Goal: Task Accomplishment & Management: Complete application form

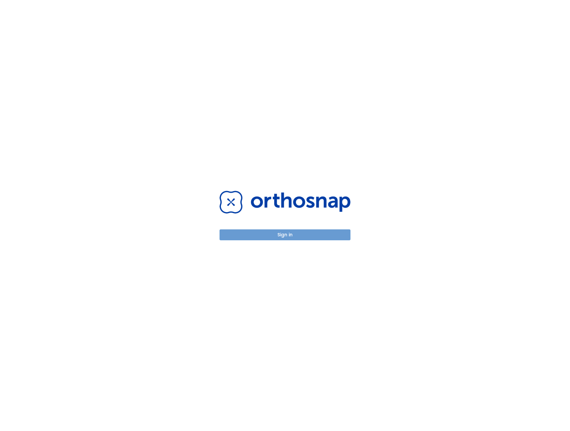
click at [277, 237] on button "Sign in" at bounding box center [285, 235] width 131 height 11
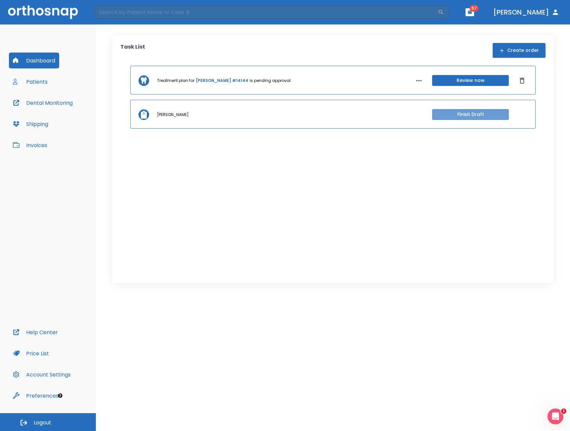
click at [449, 117] on button "Finish Draft" at bounding box center [470, 114] width 77 height 11
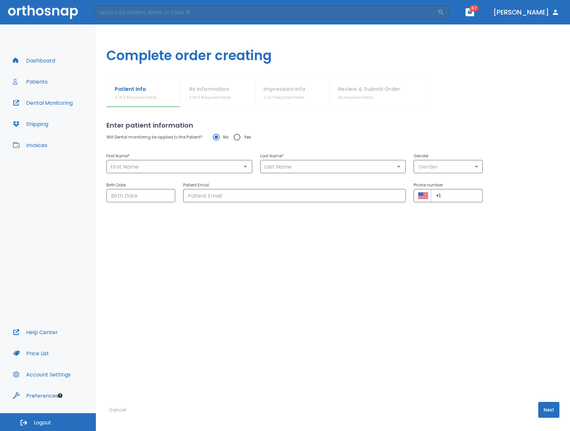
type input "[PERSON_NAME]"
type input "0"
type input "[DATE]"
type input "[EMAIL_ADDRESS][DOMAIN_NAME]"
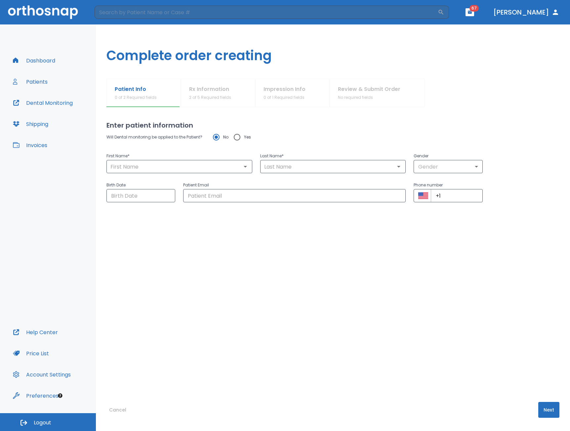
type input "+1 (190) 448-3028"
radio input "false"
radio input "true"
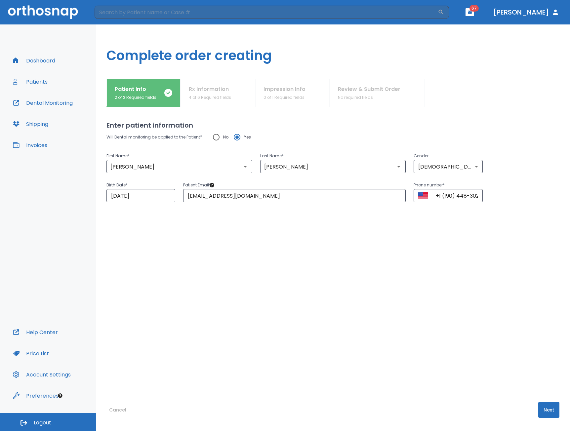
click at [241, 241] on div "Will Dental monitoring be applied to the Patient? No Yes First Name * [PERSON_N…" at bounding box center [333, 252] width 453 height 245
drag, startPoint x: 436, startPoint y: 195, endPoint x: 521, endPoint y: 204, distance: 85.5
click at [522, 204] on div "Will Dental monitoring be applied to the Patient? No Yes First Name * [PERSON_N…" at bounding box center [333, 252] width 453 height 245
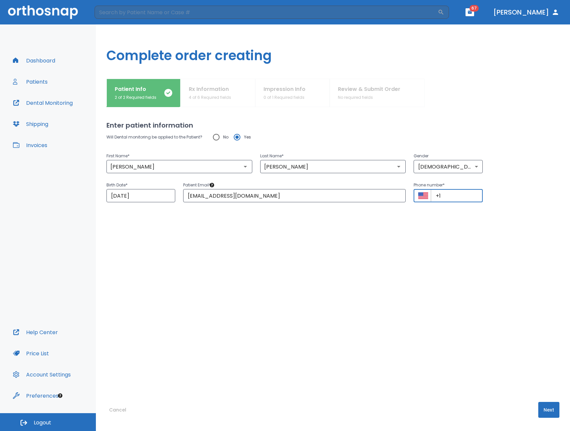
paste input "[PHONE_NUMBER]"
type input "[PHONE_NUMBER]"
click at [470, 242] on div "Will Dental monitoring be applied to the Patient? No Yes First Name * [PERSON_N…" at bounding box center [333, 252] width 453 height 245
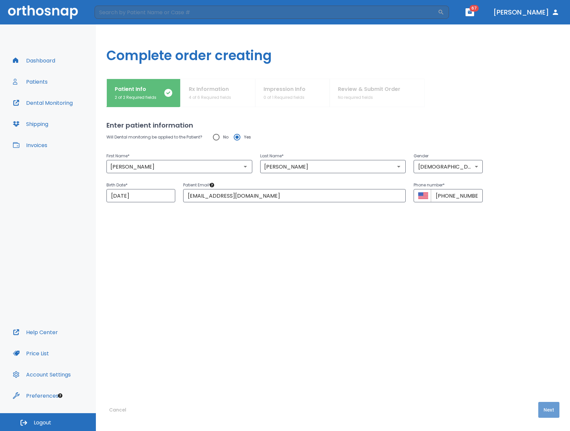
click at [547, 412] on button "Next" at bounding box center [548, 410] width 21 height 16
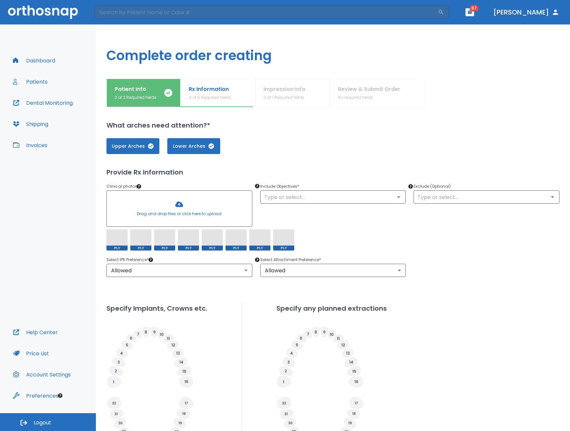
click at [281, 240] on span at bounding box center [283, 240] width 21 height 21
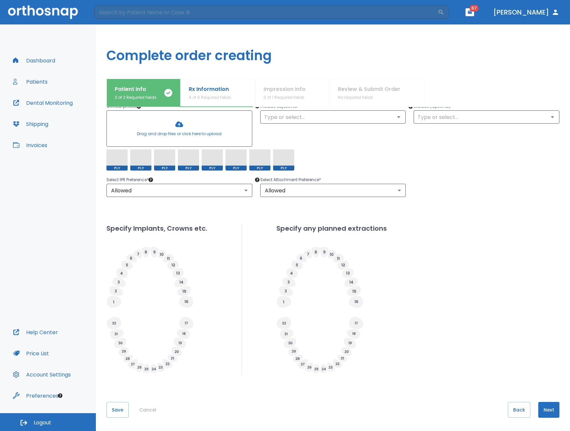
drag, startPoint x: 117, startPoint y: 162, endPoint x: 124, endPoint y: 162, distance: 7.3
click at [124, 162] on span at bounding box center [117, 160] width 21 height 21
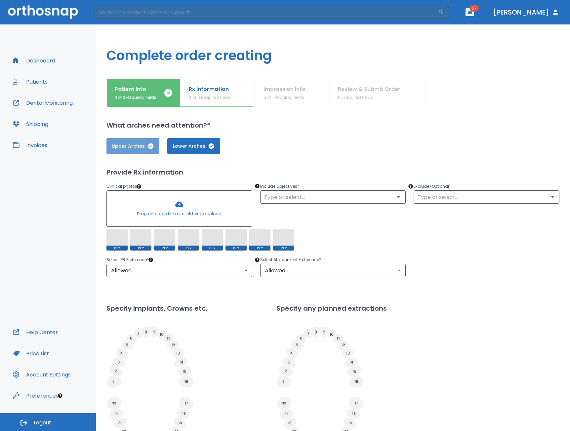
click at [159, 148] on button "Upper Arches" at bounding box center [133, 146] width 53 height 16
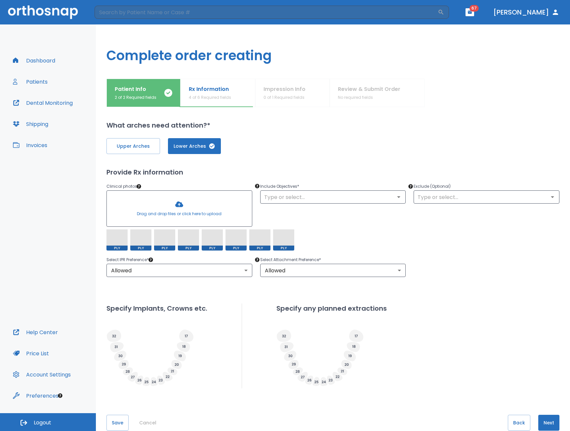
click at [172, 150] on button "Lower Arches" at bounding box center [194, 146] width 53 height 16
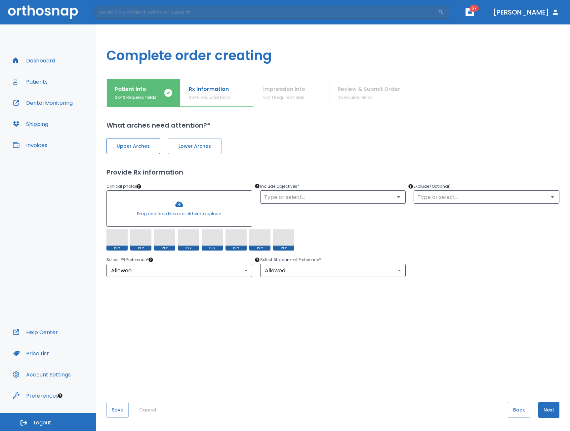
click at [144, 151] on button "Upper Arches" at bounding box center [134, 146] width 54 height 16
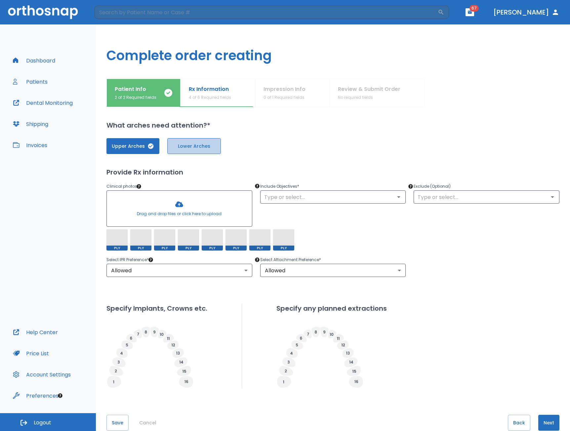
click at [180, 153] on button "Lower Arches" at bounding box center [194, 146] width 54 height 16
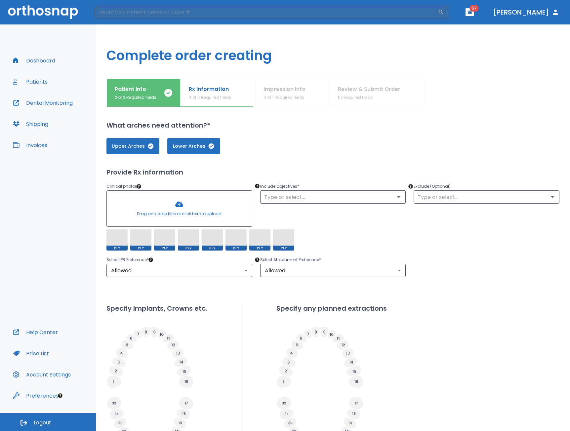
click at [177, 205] on div at bounding box center [179, 209] width 145 height 36
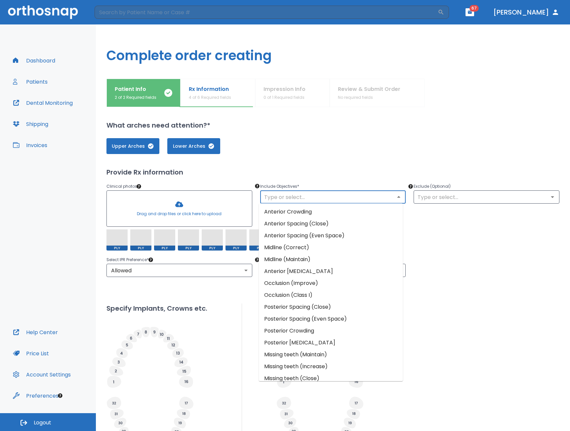
click at [337, 196] on input "text" at bounding box center [333, 197] width 142 height 9
click at [332, 155] on div "Upper Arches Lower Arches Provide Rx information Clinical photos * Drag and dro…" at bounding box center [333, 292] width 453 height 325
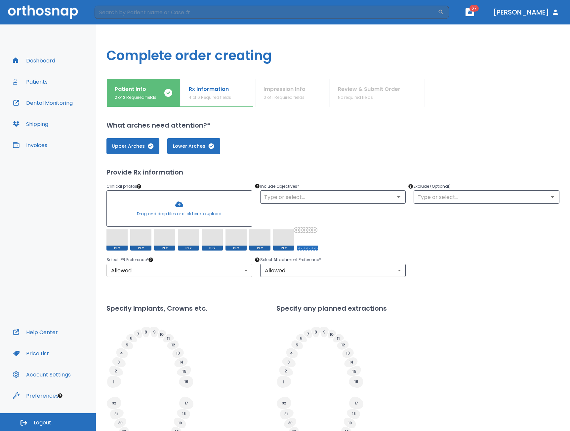
click at [147, 270] on body "​ 67 [PERSON_NAME] Dashboard Patients Dental Monitoring Shipping Invoices Help …" at bounding box center [285, 215] width 570 height 431
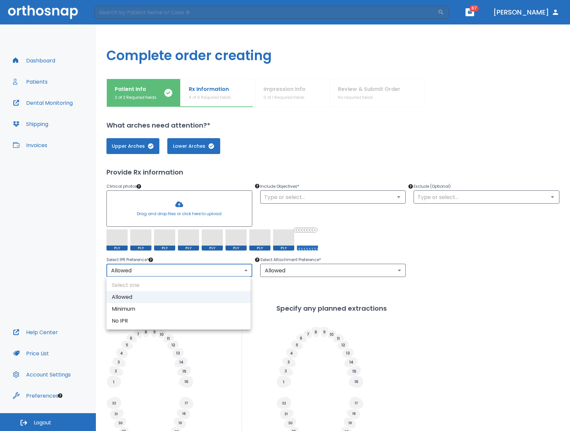
click at [147, 270] on div at bounding box center [285, 215] width 570 height 431
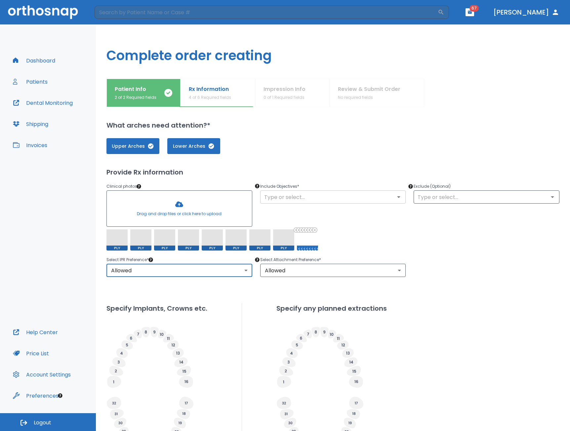
click at [323, 202] on div "​" at bounding box center [333, 197] width 146 height 13
click at [399, 198] on icon "Open" at bounding box center [399, 197] width 8 height 8
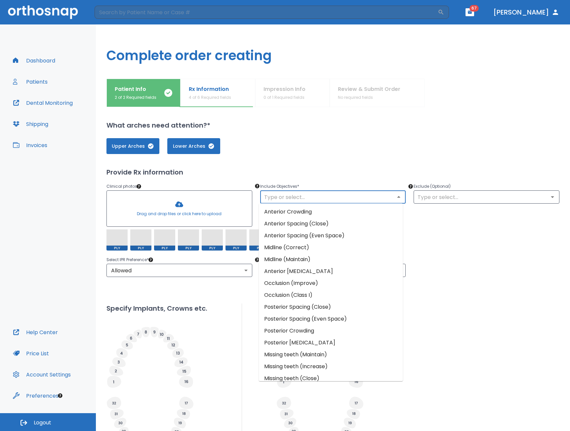
click at [337, 229] on li "Anterior Spacing (Close)" at bounding box center [331, 224] width 144 height 12
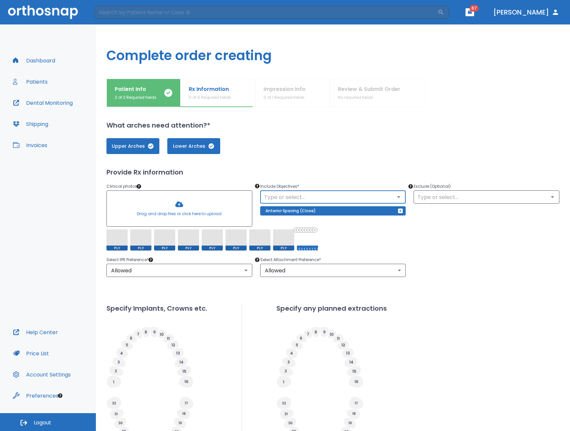
click at [377, 197] on input "text" at bounding box center [333, 197] width 142 height 9
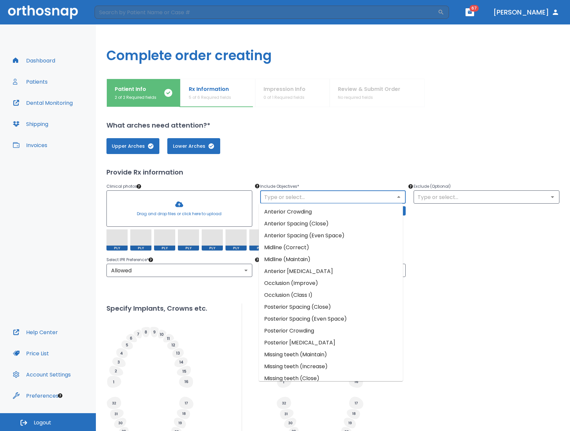
click at [328, 257] on li "Midline (Maintain)" at bounding box center [331, 260] width 144 height 12
click at [357, 197] on input "text" at bounding box center [333, 197] width 142 height 9
click at [335, 246] on li "Midline (Correct)" at bounding box center [331, 248] width 144 height 12
click at [354, 199] on input "text" at bounding box center [333, 197] width 142 height 9
click at [316, 294] on li "Occlusion (Class I)" at bounding box center [331, 295] width 144 height 12
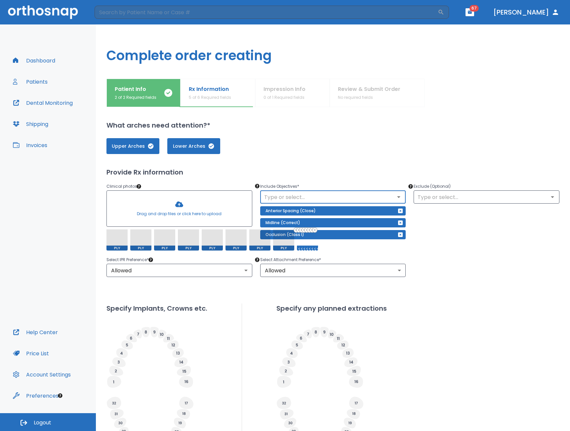
scroll to position [80, 0]
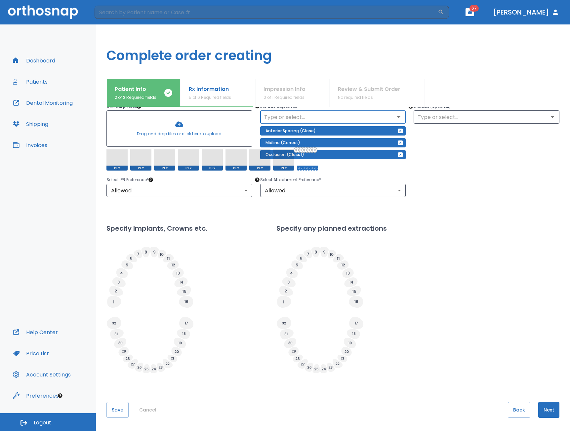
click at [547, 410] on button "Next" at bounding box center [548, 410] width 21 height 16
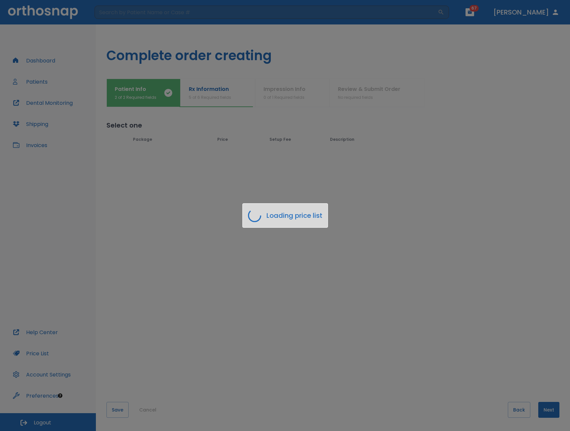
scroll to position [0, 0]
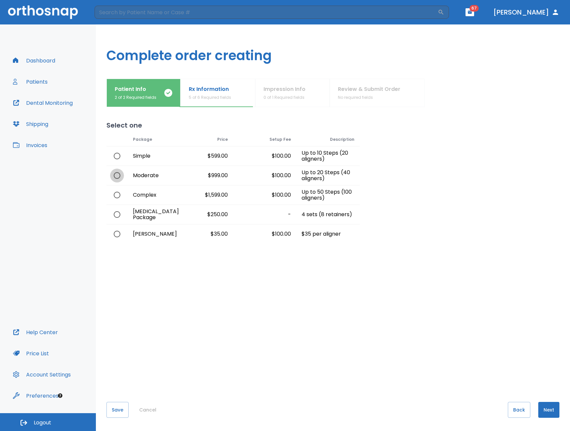
click at [118, 178] on input "radio" at bounding box center [117, 176] width 14 height 14
radio input "true"
click at [546, 408] on button "Next" at bounding box center [548, 410] width 21 height 16
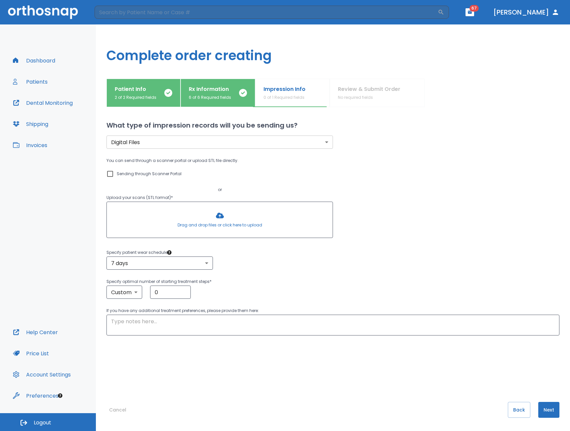
click at [204, 220] on div at bounding box center [220, 220] width 226 height 36
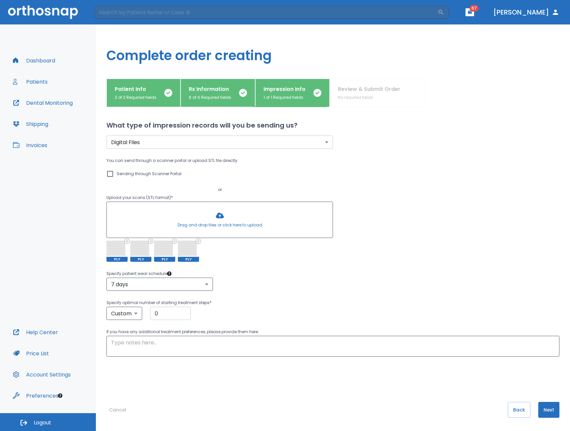
click at [166, 313] on input "0" at bounding box center [170, 313] width 41 height 13
type input "10"
click at [280, 303] on p "Specify optimal number of starting treatment steps *" at bounding box center [333, 303] width 453 height 8
click at [540, 407] on button "Next" at bounding box center [548, 410] width 21 height 16
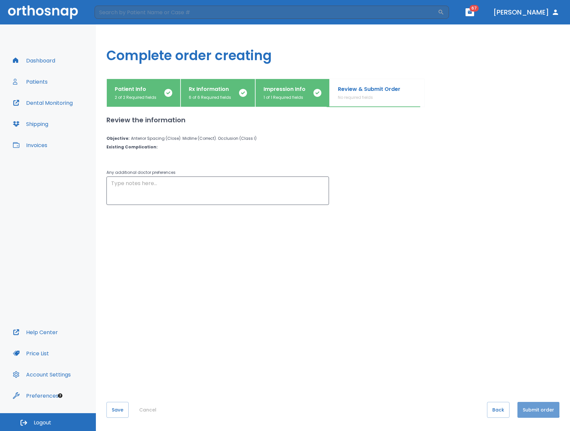
click at [525, 407] on button "Submit order" at bounding box center [539, 410] width 42 height 16
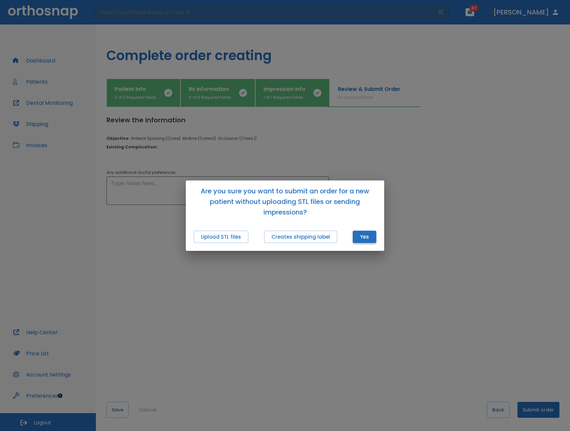
click at [366, 235] on button "Yes" at bounding box center [364, 237] width 23 height 12
